Goal: Check status: Check status

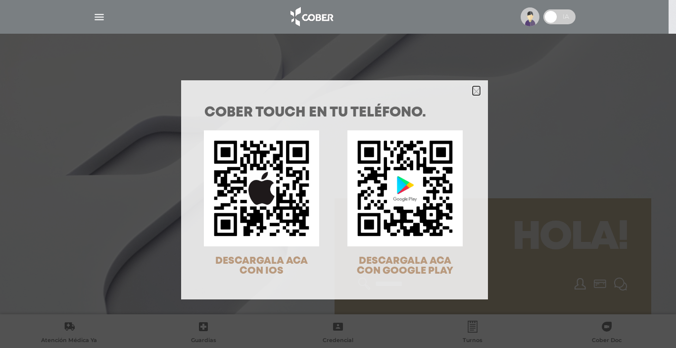
click at [474, 88] on icon "Close" at bounding box center [476, 91] width 7 height 7
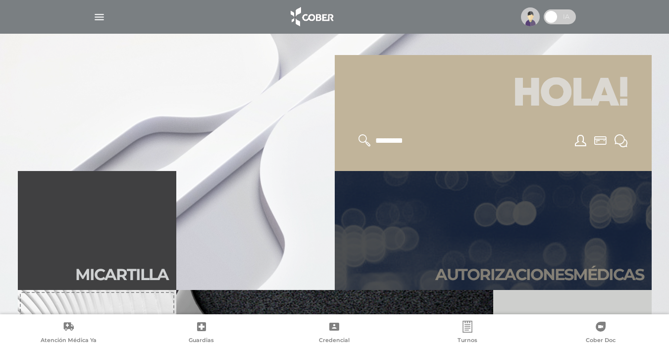
scroll to position [149, 0]
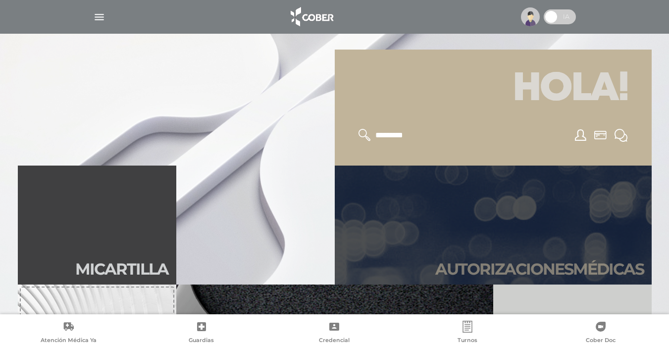
click at [520, 262] on h2 "Autori zaciones médicas" at bounding box center [539, 268] width 208 height 19
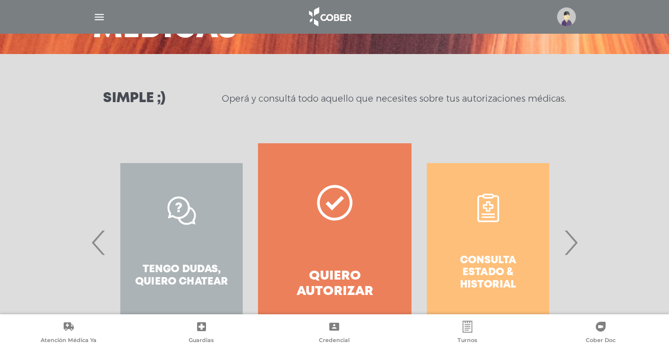
scroll to position [99, 0]
click at [571, 243] on span "›" at bounding box center [570, 241] width 19 height 53
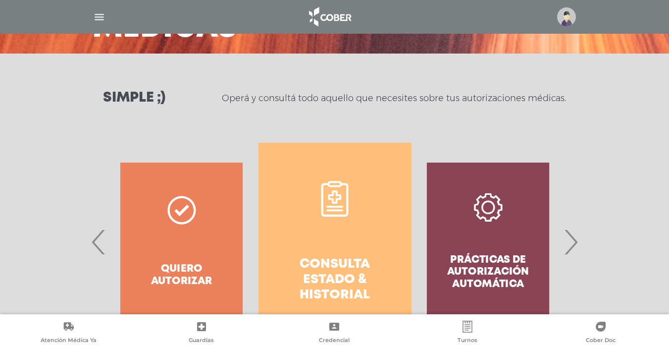
click at [371, 260] on h4 "Consulta estado & historial" at bounding box center [334, 279] width 117 height 47
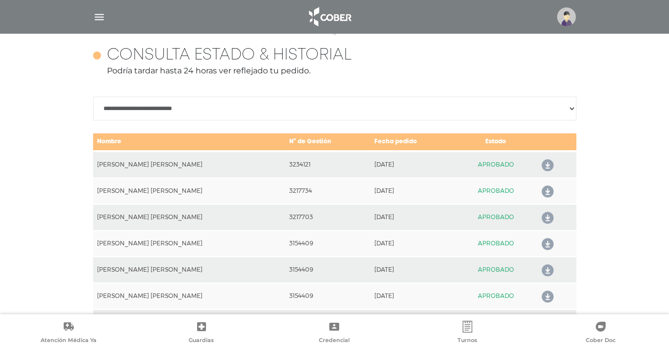
scroll to position [440, 0]
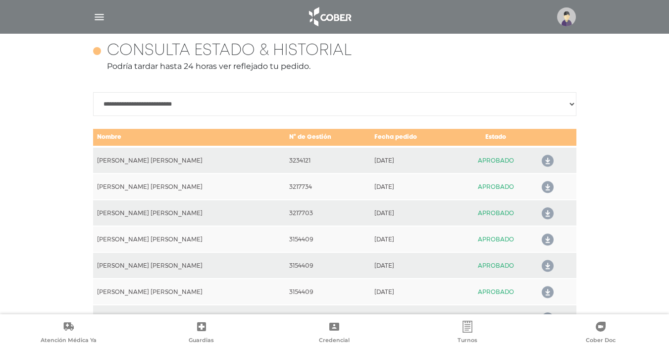
click at [541, 160] on icon at bounding box center [546, 161] width 16 height 16
click at [543, 162] on icon at bounding box center [546, 161] width 16 height 16
